Goal: Find specific page/section

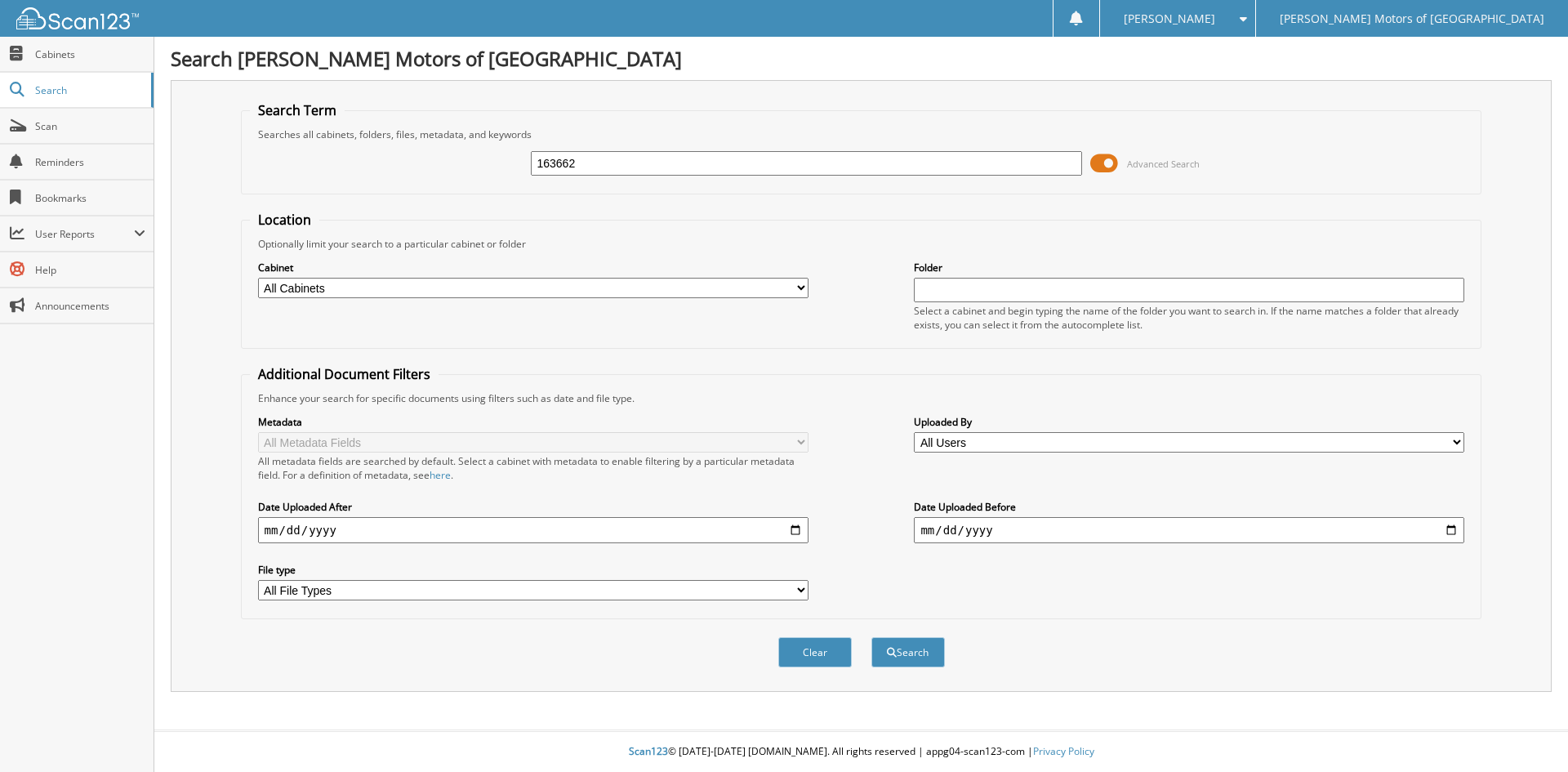
type input "163662"
click at [872, 637] on button "Search" at bounding box center [908, 651] width 73 height 30
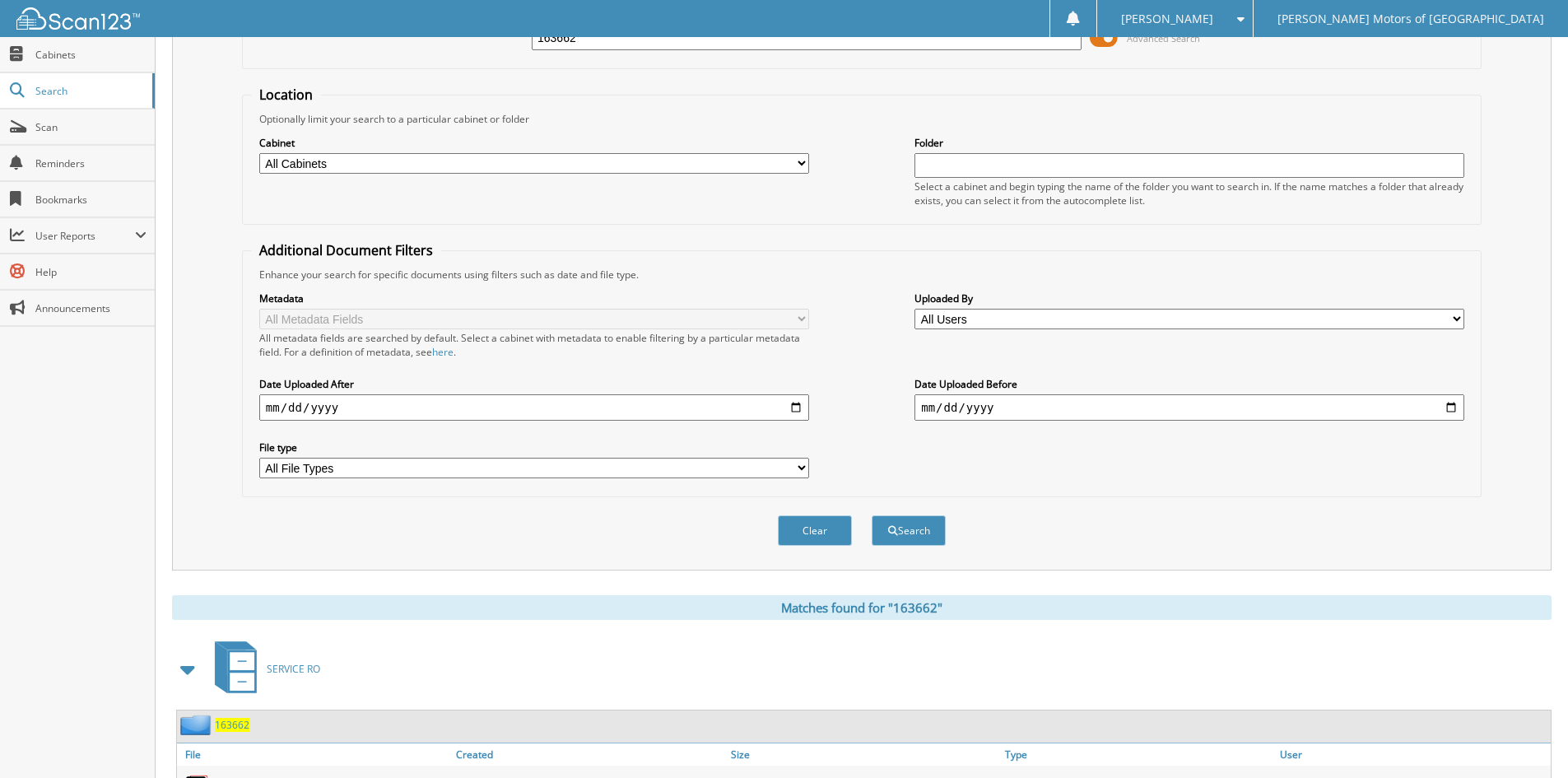
scroll to position [206, 0]
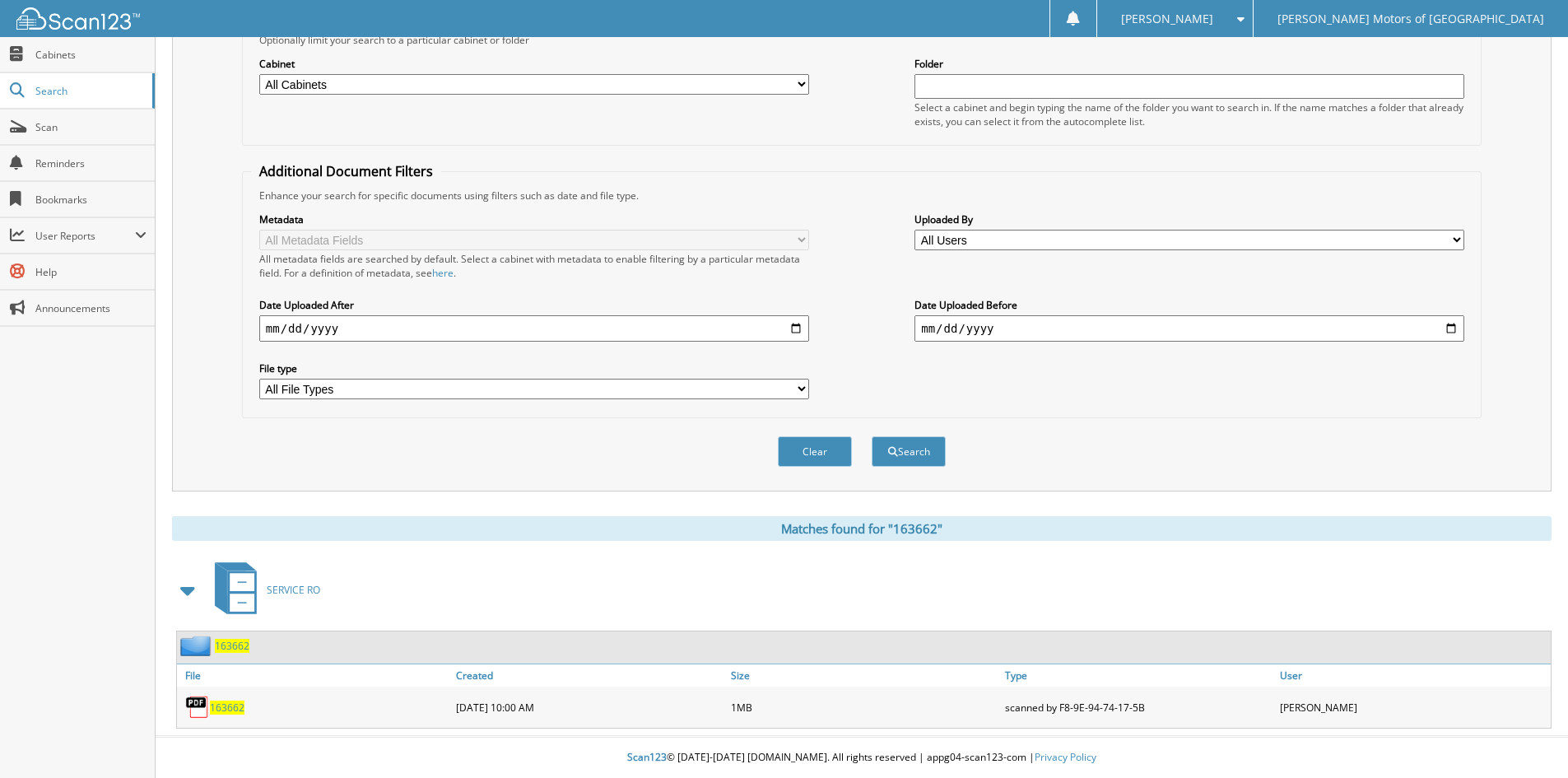
click at [236, 704] on span "163662" at bounding box center [227, 707] width 34 height 14
